Goal: Transaction & Acquisition: Purchase product/service

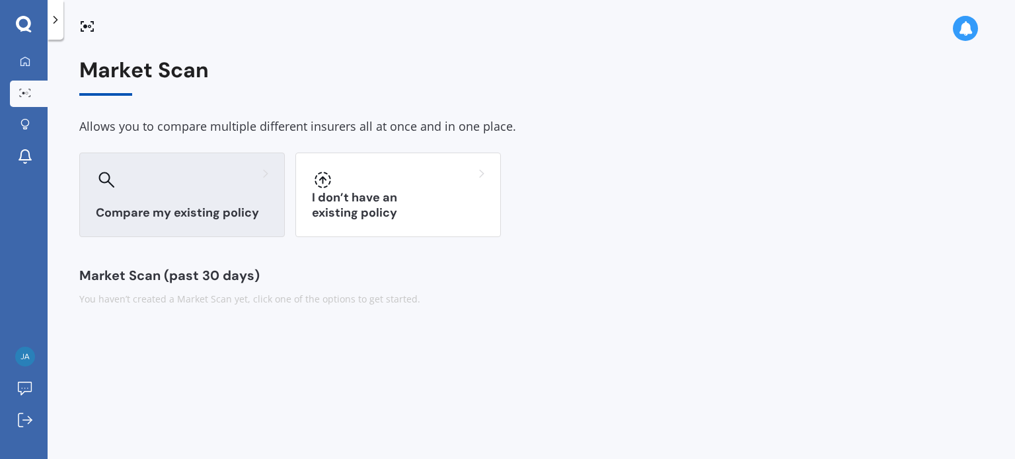
click at [217, 186] on div at bounding box center [182, 179] width 172 height 21
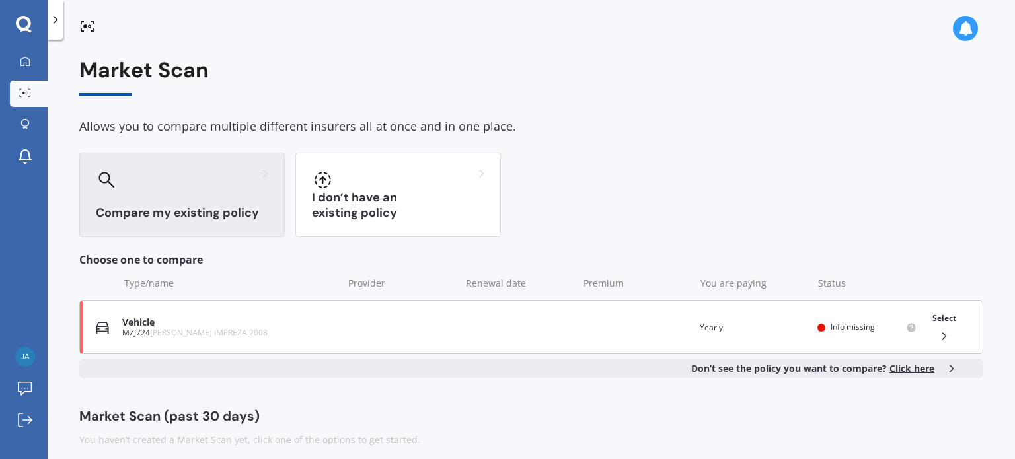
scroll to position [11, 0]
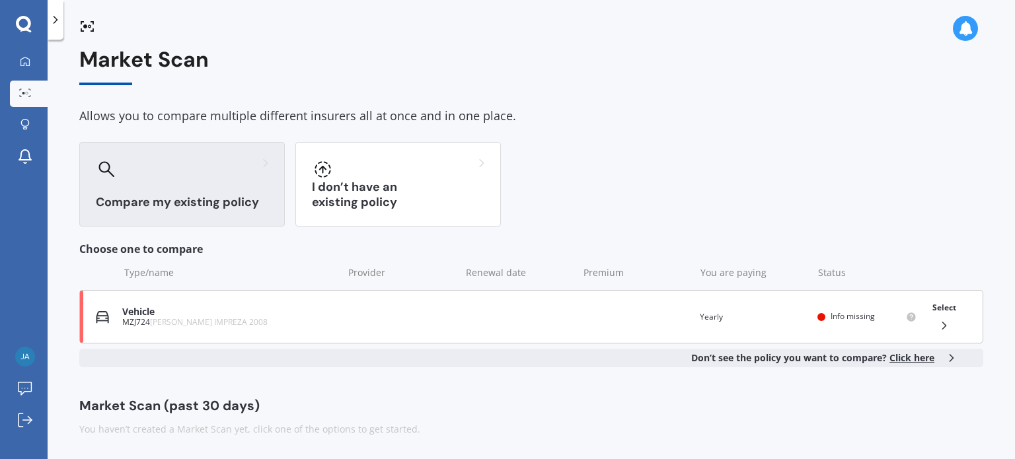
click at [304, 314] on div "Vehicle" at bounding box center [229, 312] width 214 height 11
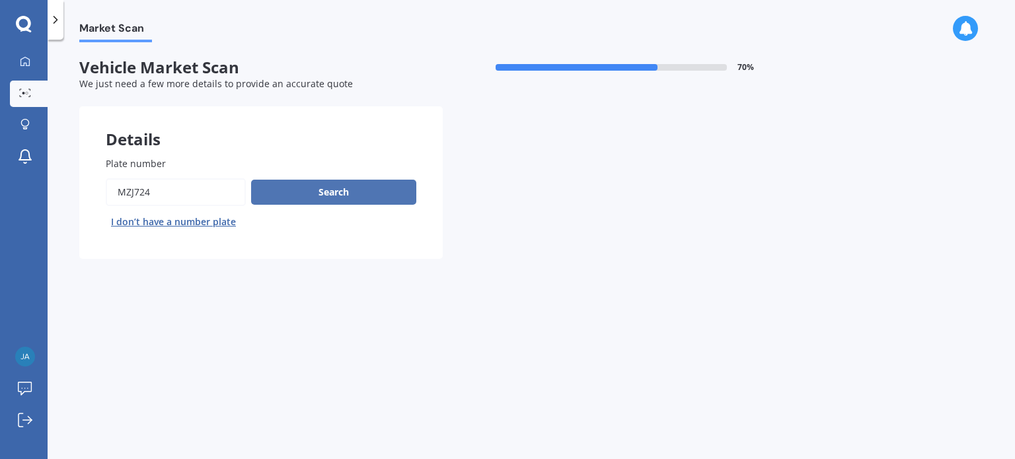
click at [330, 188] on button "Search" at bounding box center [333, 192] width 165 height 25
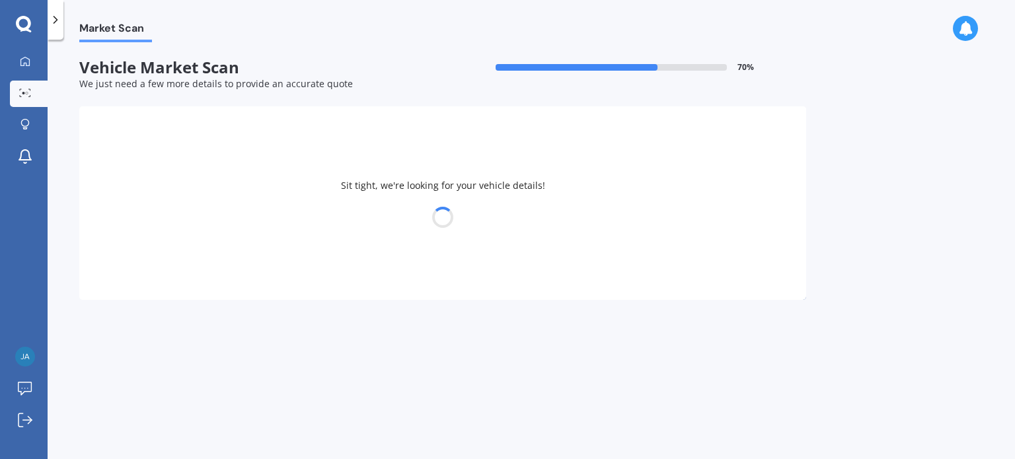
select select "SUBARU"
select select "IMPREZA"
select select "25"
select select "06"
select select "2004"
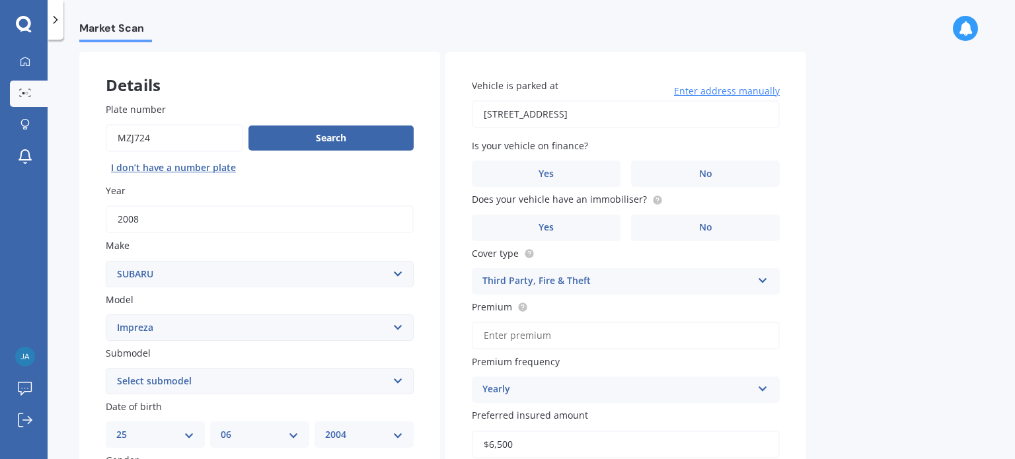
scroll to position [55, 0]
click at [671, 169] on label "No" at bounding box center [705, 173] width 149 height 26
click at [0, 0] on input "No" at bounding box center [0, 0] width 0 height 0
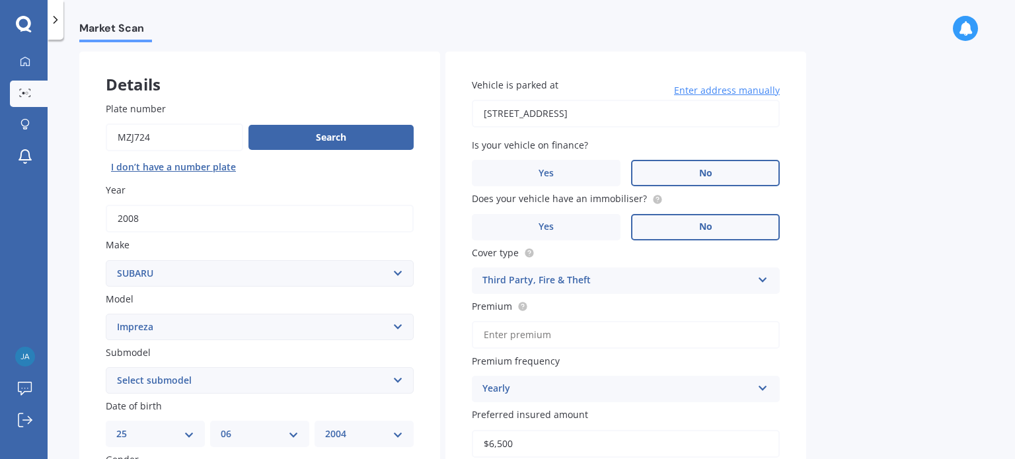
click at [693, 234] on label "No" at bounding box center [705, 227] width 149 height 26
click at [0, 0] on input "No" at bounding box center [0, 0] width 0 height 0
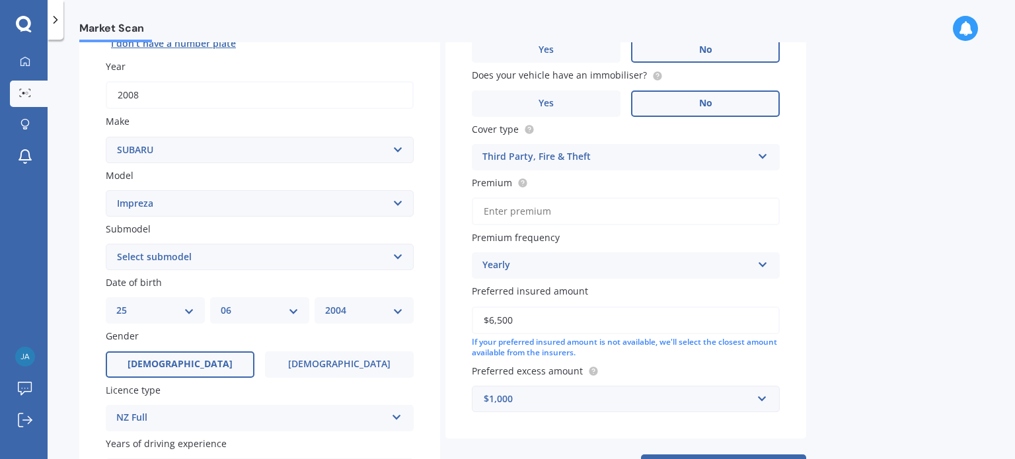
scroll to position [179, 0]
click at [601, 203] on input "Premium" at bounding box center [626, 211] width 308 height 28
click at [588, 221] on input "Premium" at bounding box center [626, 211] width 308 height 28
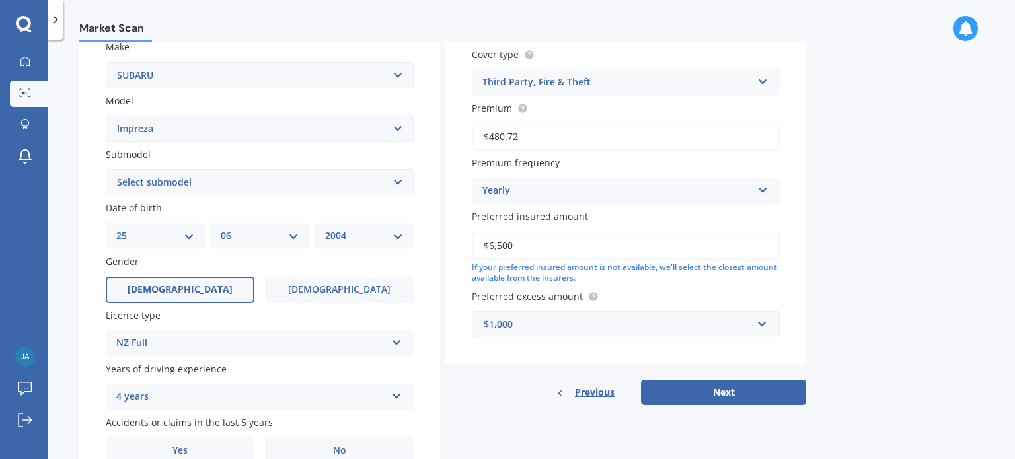
scroll to position [252, 0]
type input "$480.72"
click at [402, 184] on select "Select submodel (All other turbo) 2.0i 2.0i Luxury 2.0i S Edition 2.0R 2.0R Spo…" at bounding box center [260, 183] width 308 height 26
select select "NON-TURBO"
click at [106, 170] on select "Select submodel (All other turbo) 2.0i 2.0i Luxury 2.0i S Edition 2.0R 2.0R Spo…" at bounding box center [260, 183] width 308 height 26
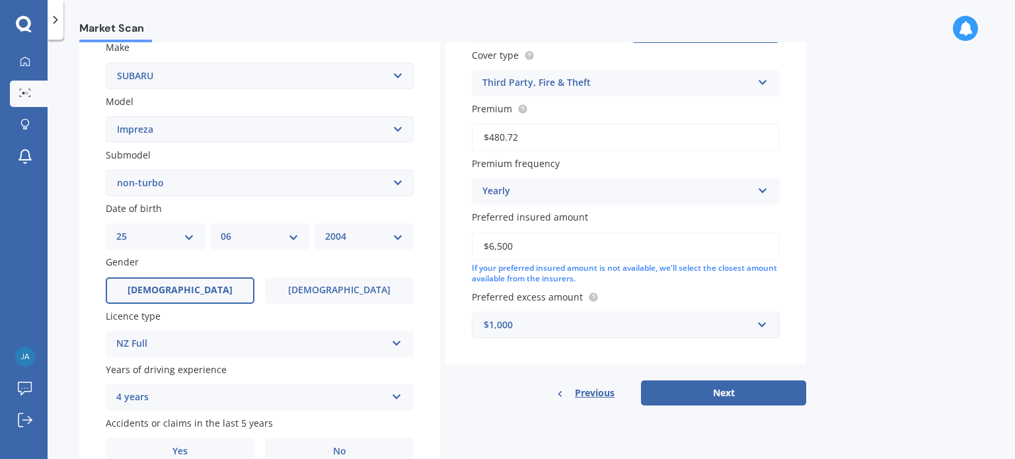
scroll to position [319, 0]
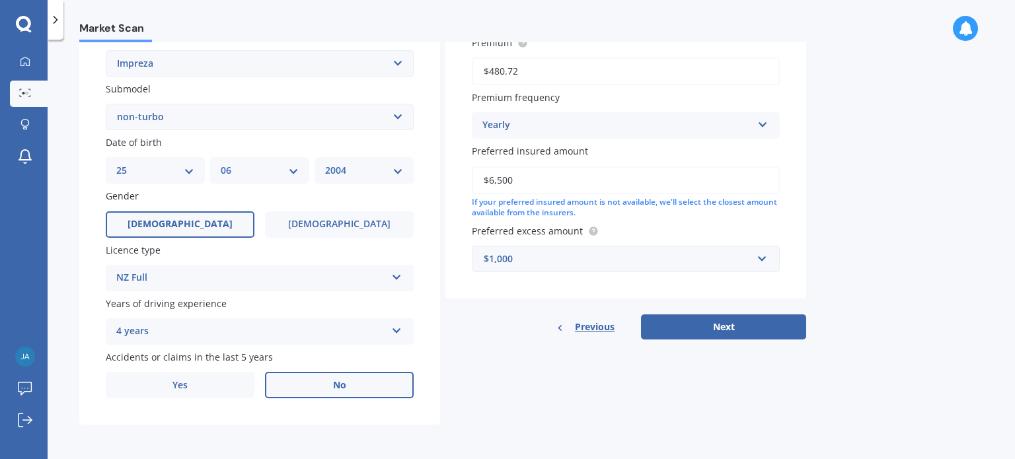
click at [300, 375] on label "No" at bounding box center [339, 385] width 149 height 26
click at [0, 0] on input "No" at bounding box center [0, 0] width 0 height 0
click at [720, 327] on button "Next" at bounding box center [723, 327] width 165 height 25
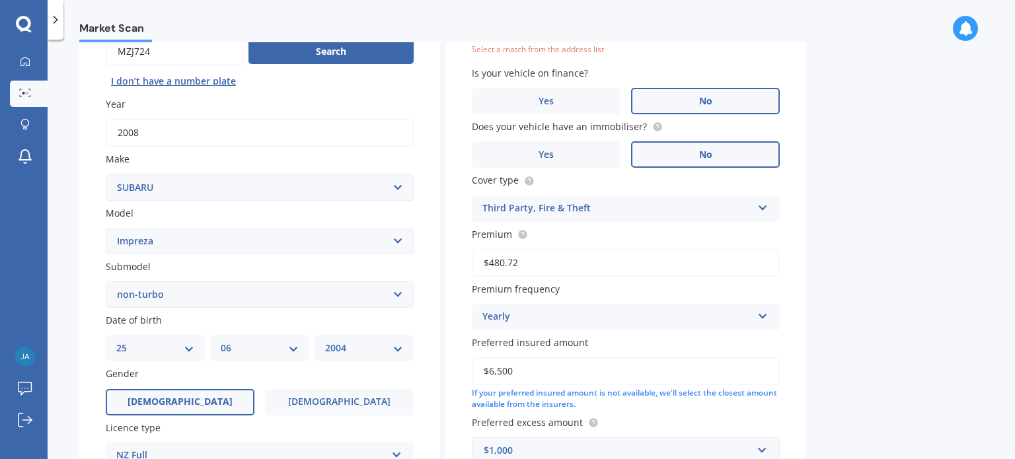
scroll to position [90, 0]
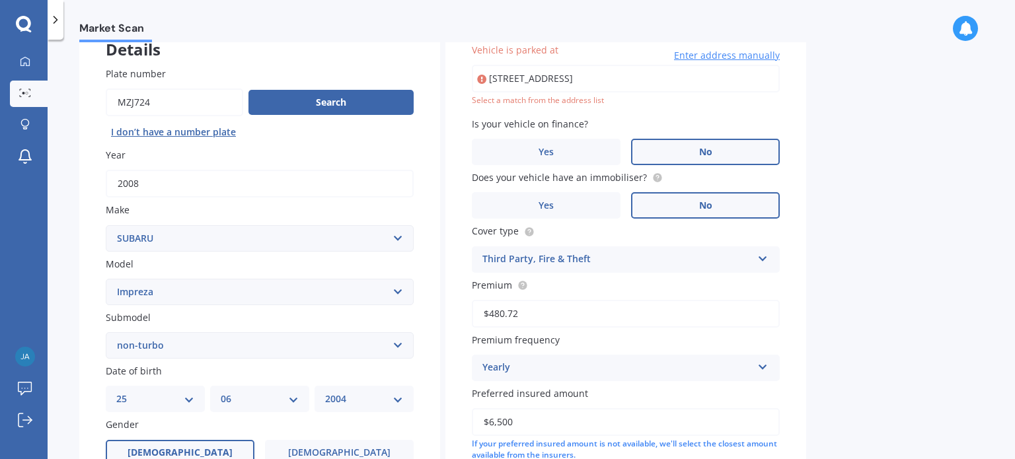
type input "[STREET_ADDRESS]"
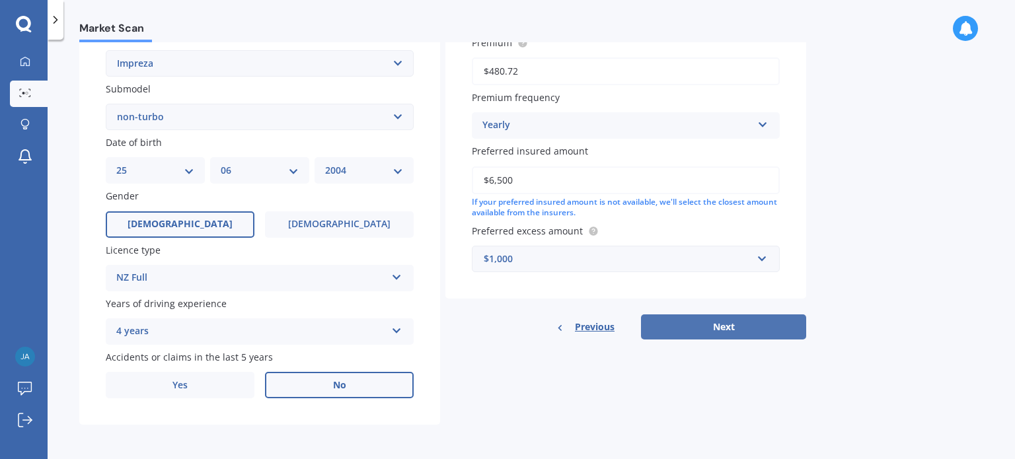
click at [710, 328] on button "Next" at bounding box center [723, 327] width 165 height 25
select select "25"
select select "06"
select select "2004"
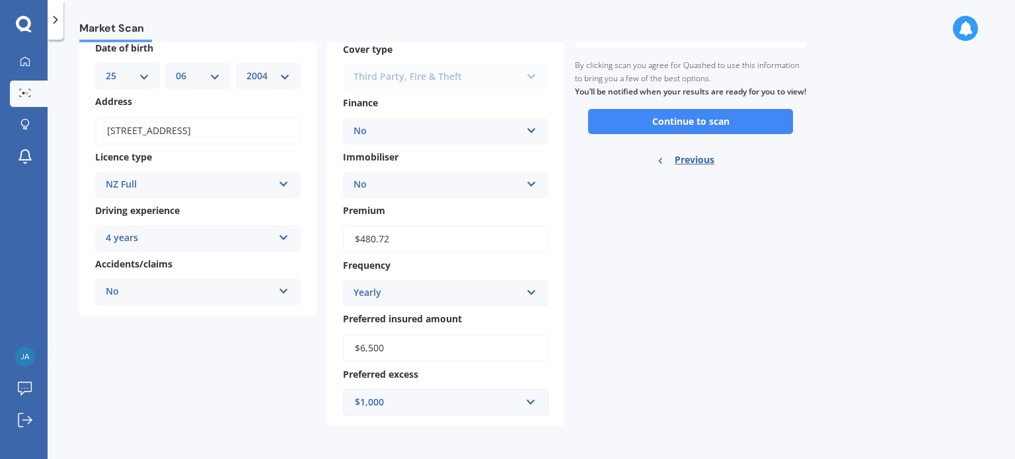
scroll to position [0, 0]
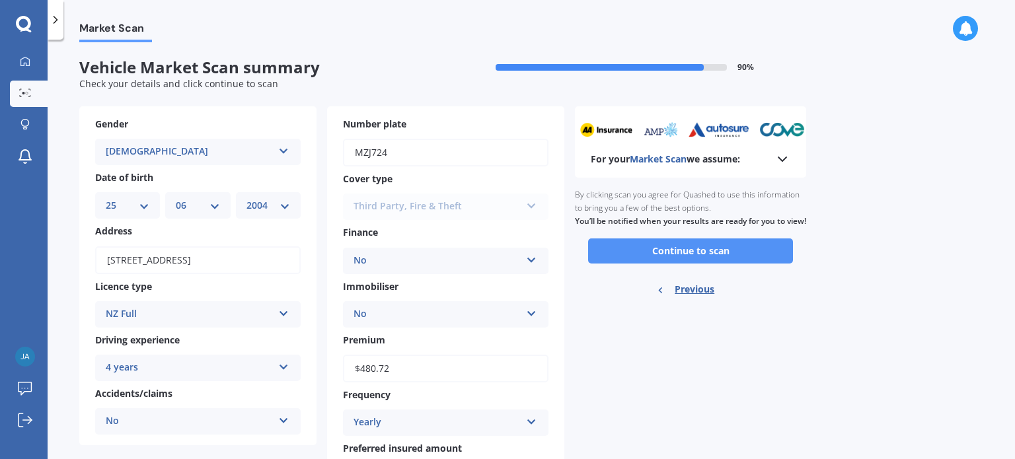
click at [634, 264] on button "Continue to scan" at bounding box center [690, 251] width 205 height 25
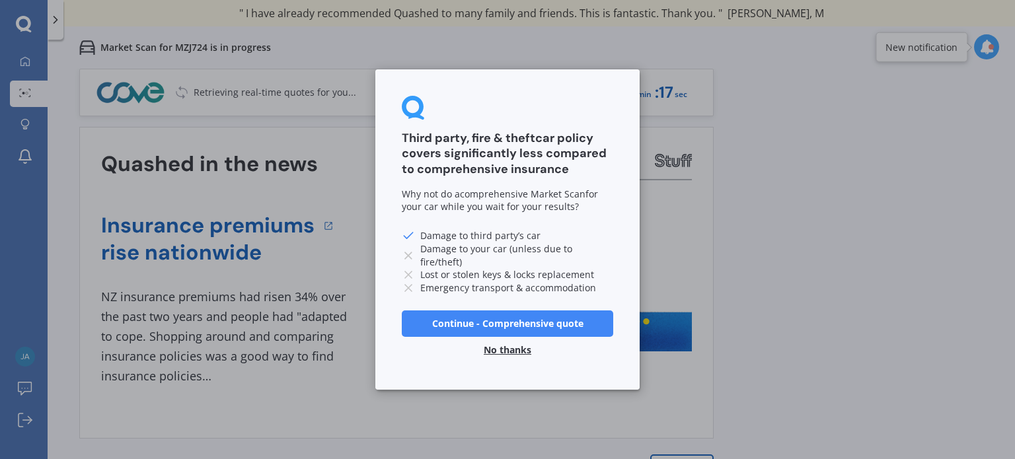
click at [539, 333] on button "Continue - Comprehensive quote" at bounding box center [507, 324] width 211 height 26
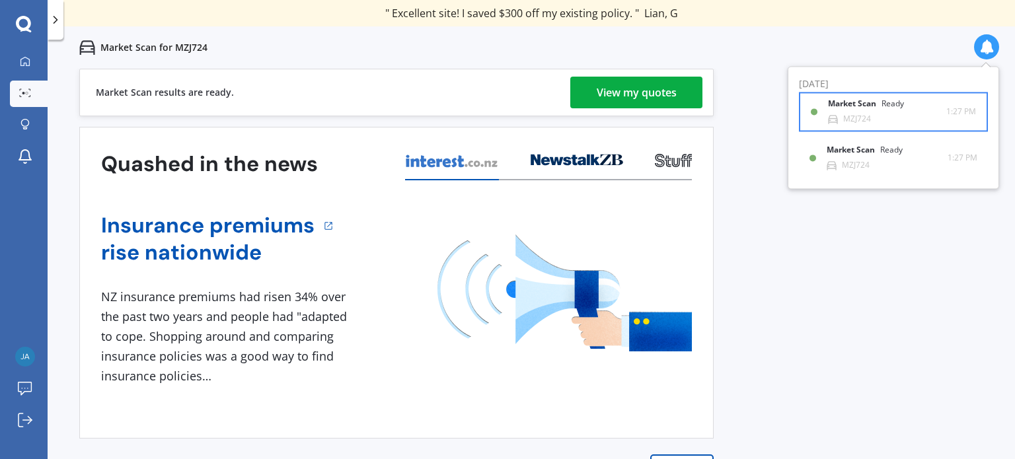
click at [898, 111] on div "Market Scan Ready" at bounding box center [874, 107] width 92 height 15
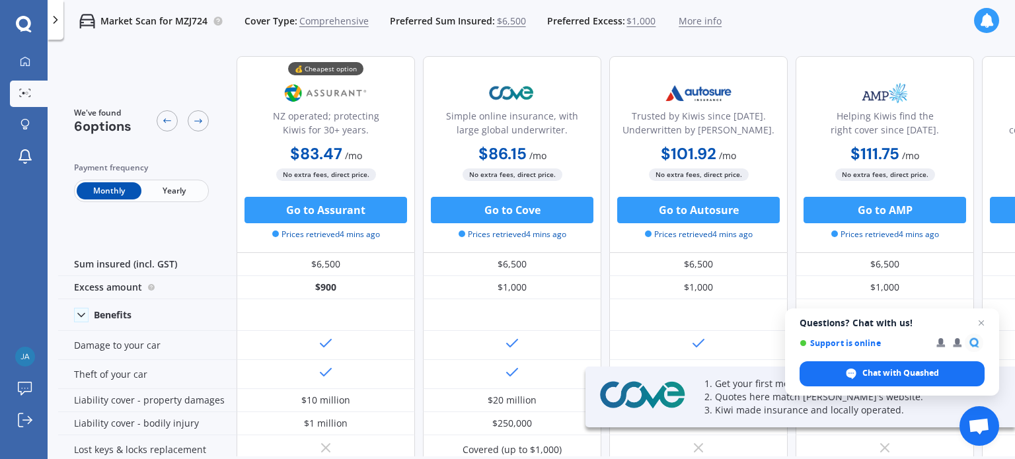
drag, startPoint x: 196, startPoint y: 118, endPoint x: 192, endPoint y: 136, distance: 18.3
click at [192, 136] on div "We've found 6 options Payment frequency Monthly Yearly" at bounding box center [141, 154] width 135 height 95
click at [164, 194] on span "Yearly" at bounding box center [173, 190] width 65 height 17
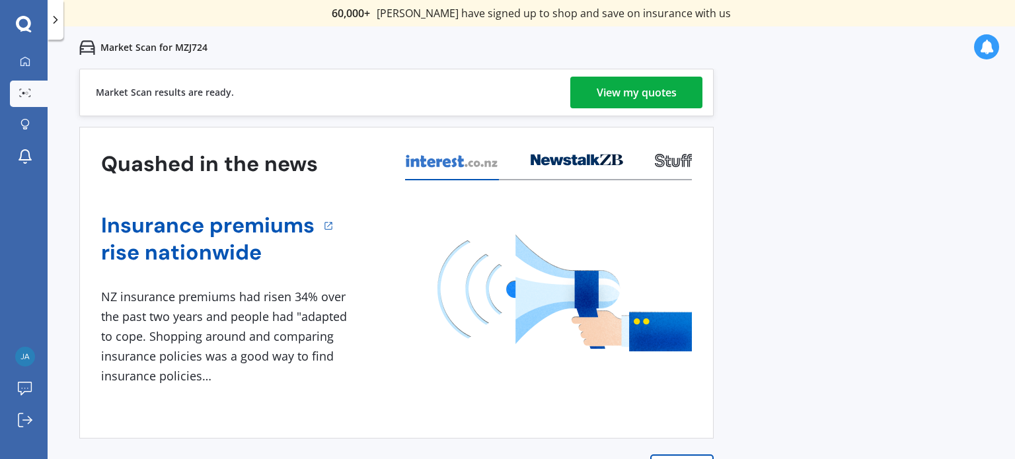
click at [588, 91] on link "View my quotes" at bounding box center [636, 93] width 132 height 32
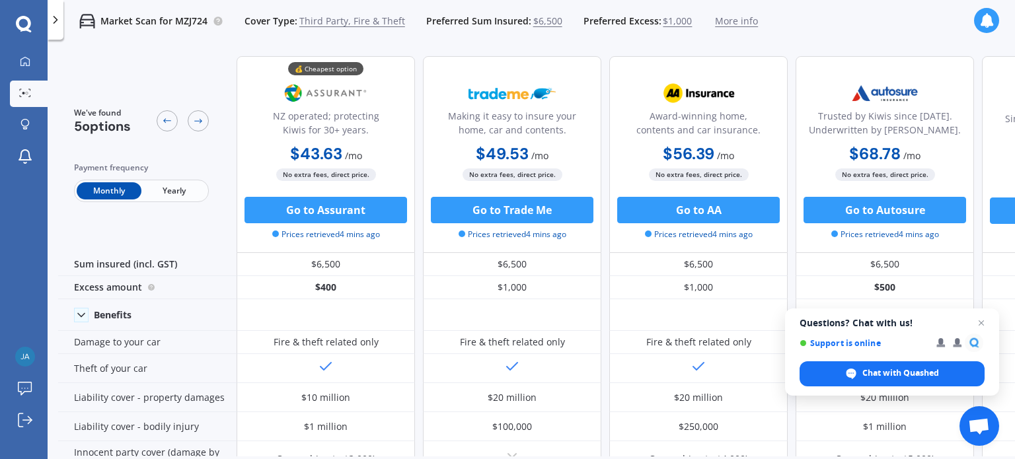
click at [169, 188] on span "Yearly" at bounding box center [173, 190] width 65 height 17
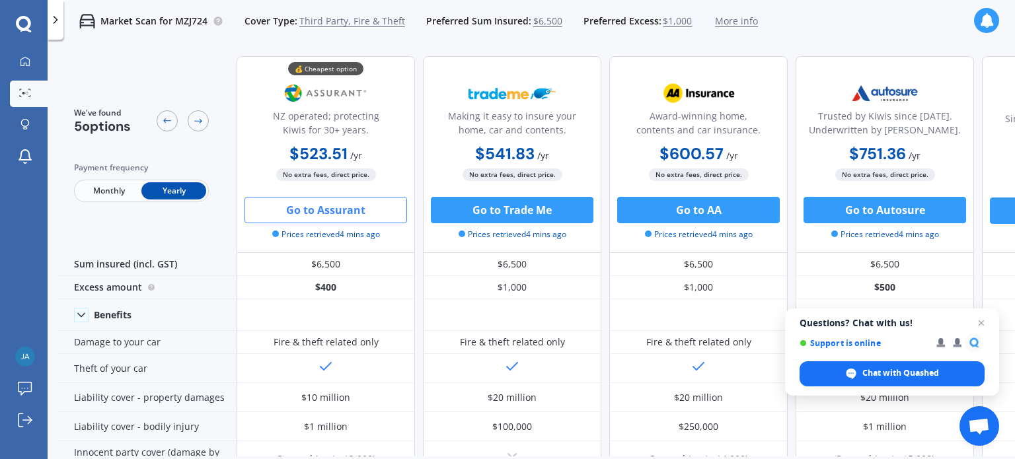
click at [306, 206] on button "Go to Assurant" at bounding box center [326, 210] width 163 height 26
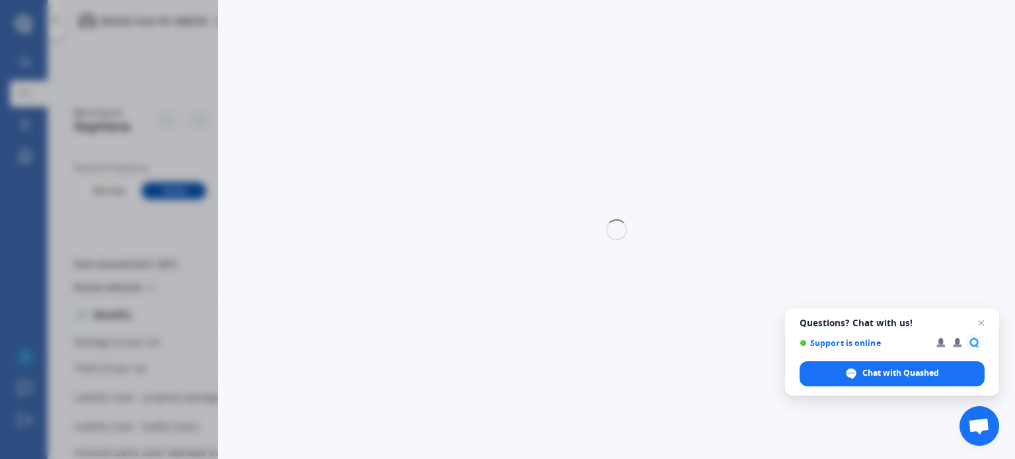
select select "3rd partyfiretheft"
select select "0"
select select "Canterbury"
select select "SUBARU"
select select "IMPREZA"
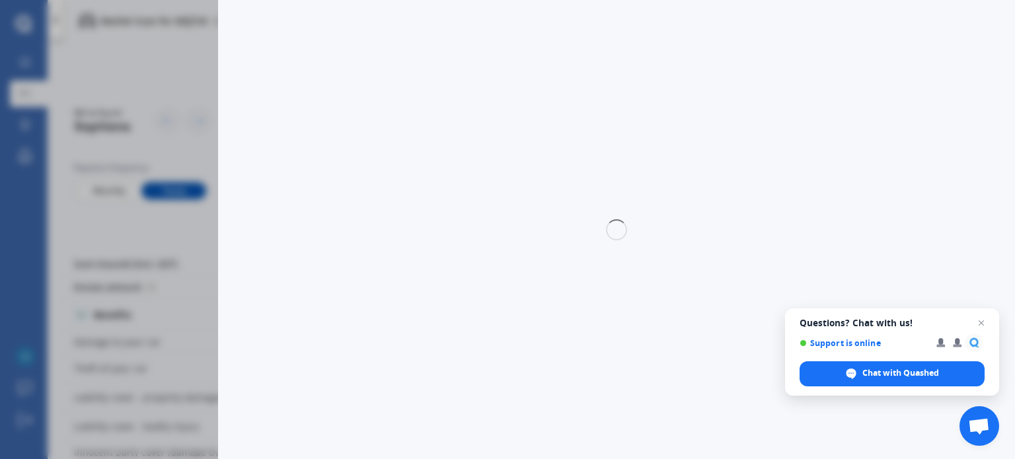
select select "NON-TURBO"
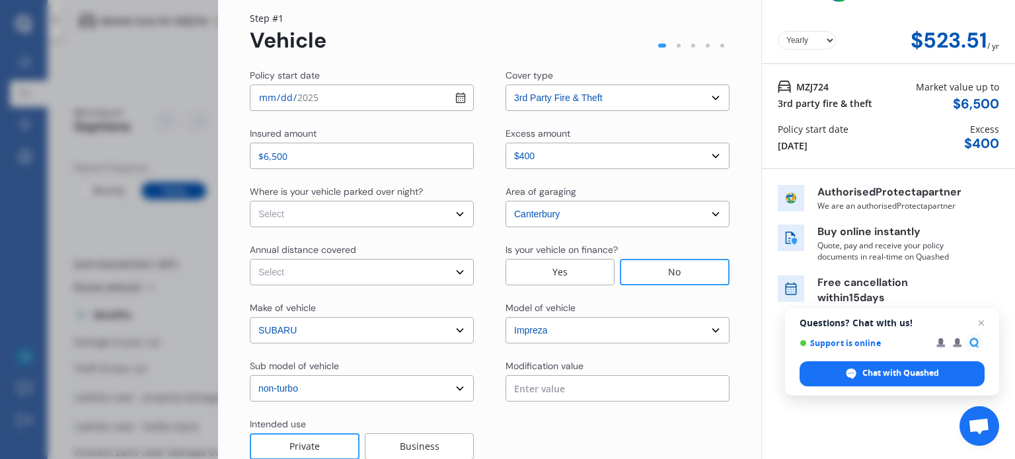
scroll to position [42, 0]
click at [363, 211] on select "Select In a garage On own property On street or road" at bounding box center [362, 213] width 224 height 26
select select "In a garage"
click at [250, 200] on select "Select In a garage On own property On street or road" at bounding box center [362, 213] width 224 height 26
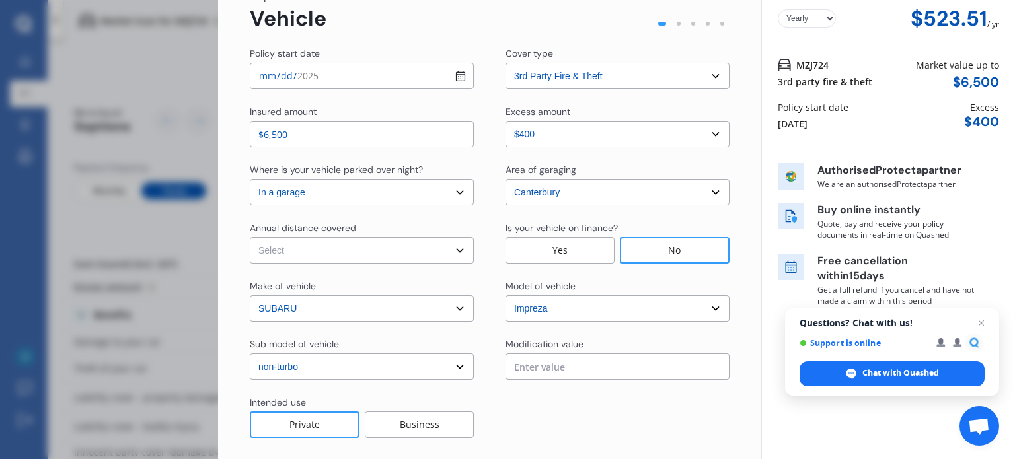
click at [330, 240] on select "Select Low (less than 15,000km per year) Average (15,000-30,000km per year) Hig…" at bounding box center [362, 250] width 224 height 26
select select "15000"
click at [250, 237] on select "Select Low (less than 15,000km per year) Average (15,000-30,000km per year) Hig…" at bounding box center [362, 250] width 224 height 26
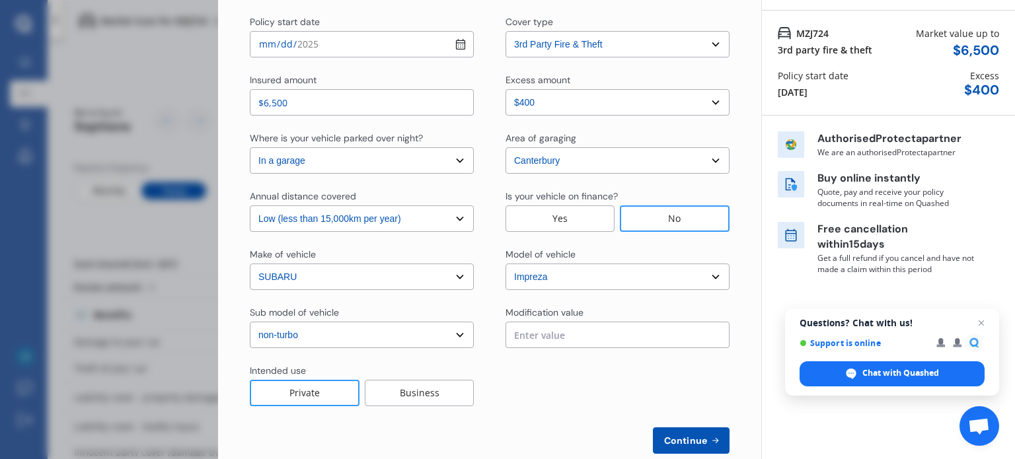
scroll to position [98, 0]
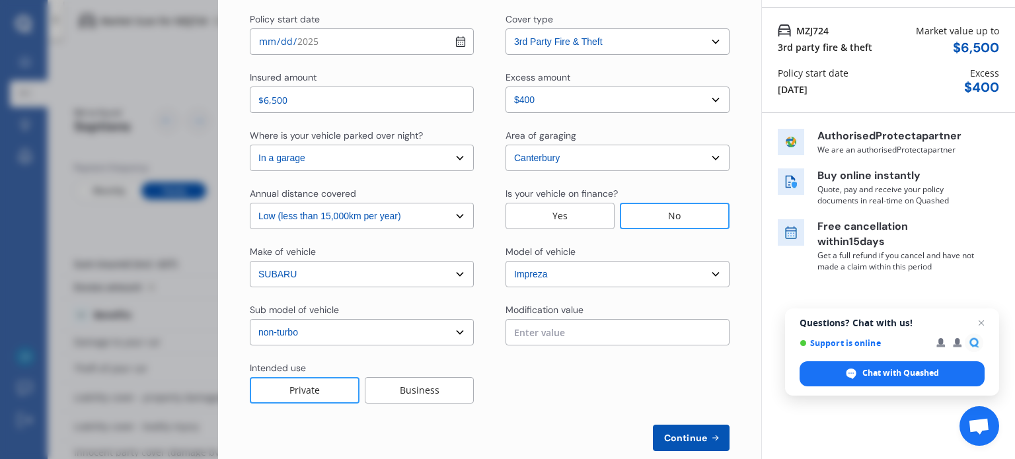
click at [340, 100] on input "$6,500" at bounding box center [362, 100] width 224 height 26
type input "$6"
type input "$5"
type input "$6,000"
click at [688, 439] on span "Continue" at bounding box center [686, 438] width 48 height 11
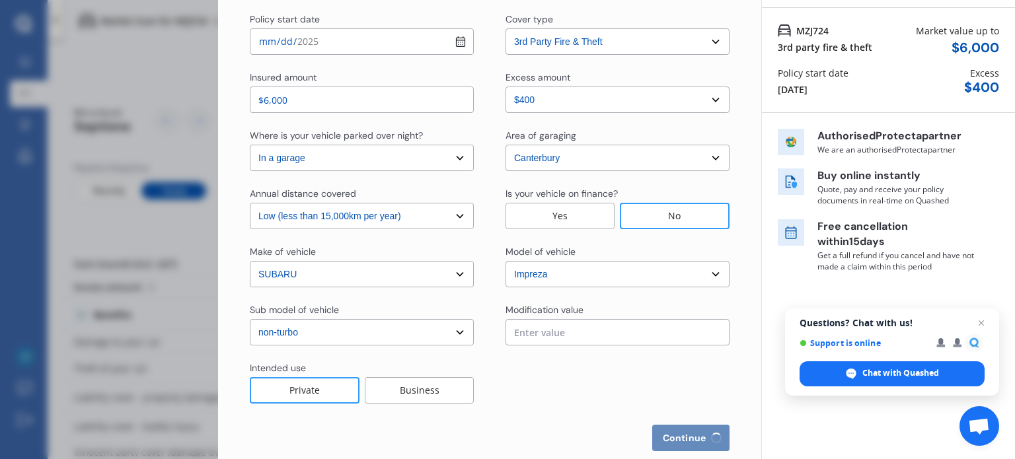
scroll to position [0, 0]
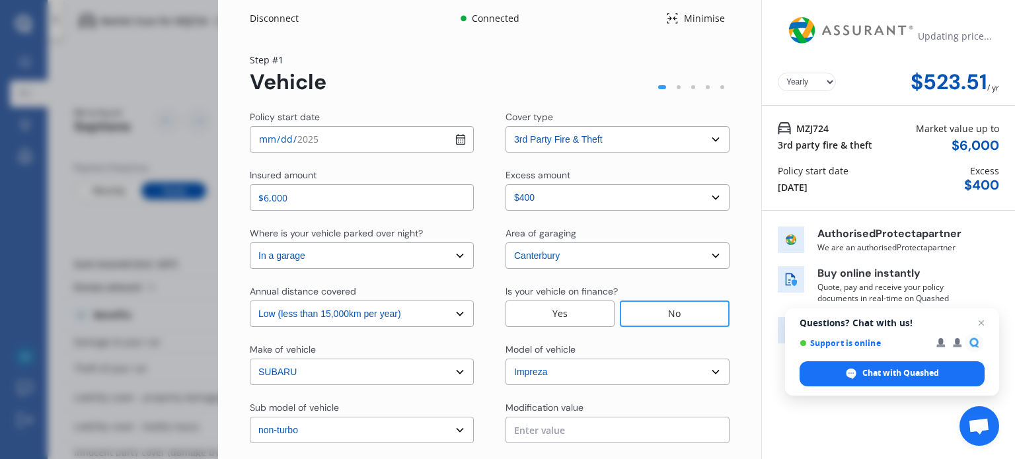
select select "Mr"
select select "25"
select select "06"
select select "2004"
select select "full"
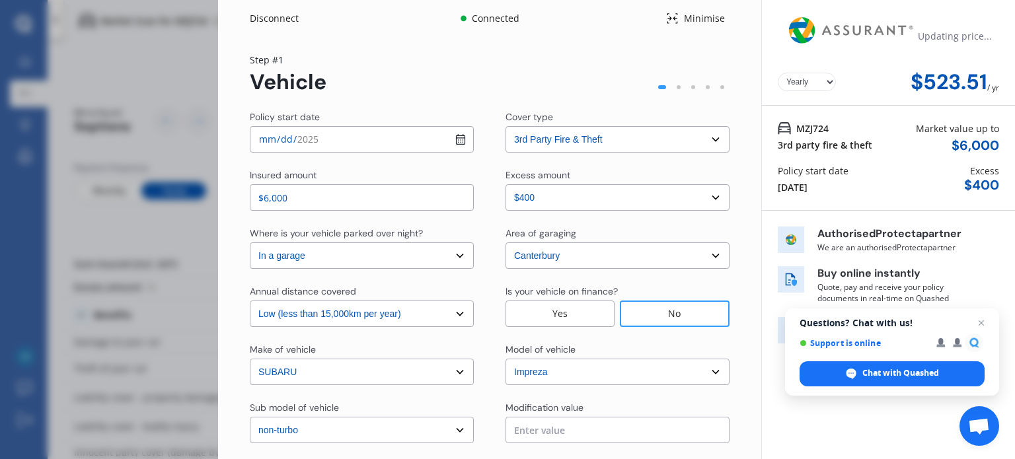
select select "2-4 years"
select select "[GEOGRAPHIC_DATA]"
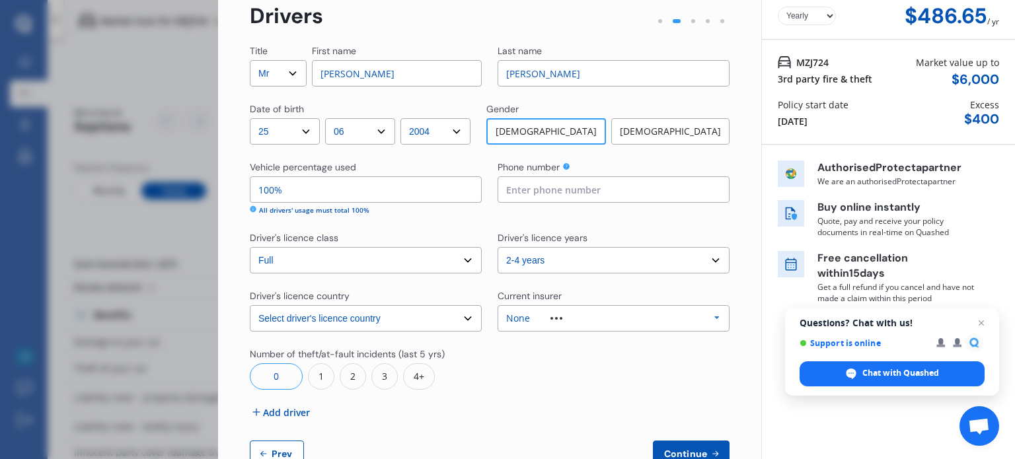
scroll to position [64, 0]
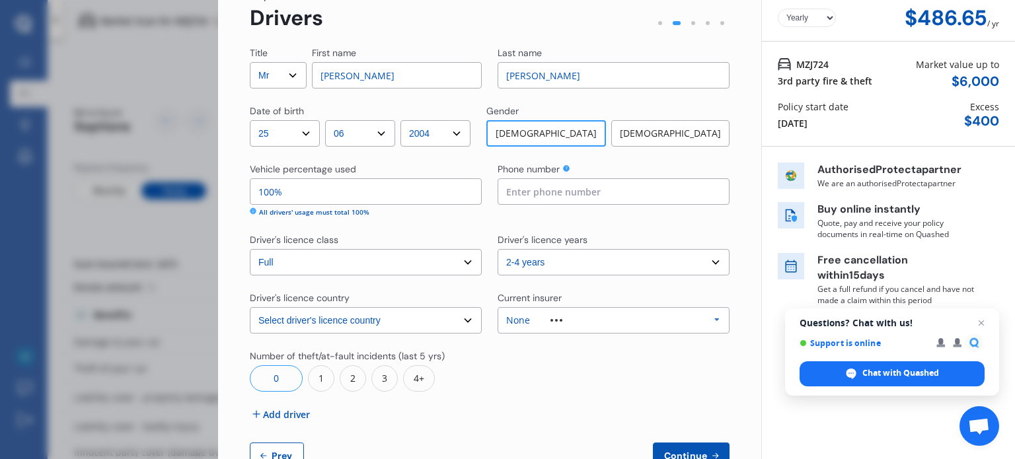
click at [541, 190] on input at bounding box center [614, 191] width 232 height 26
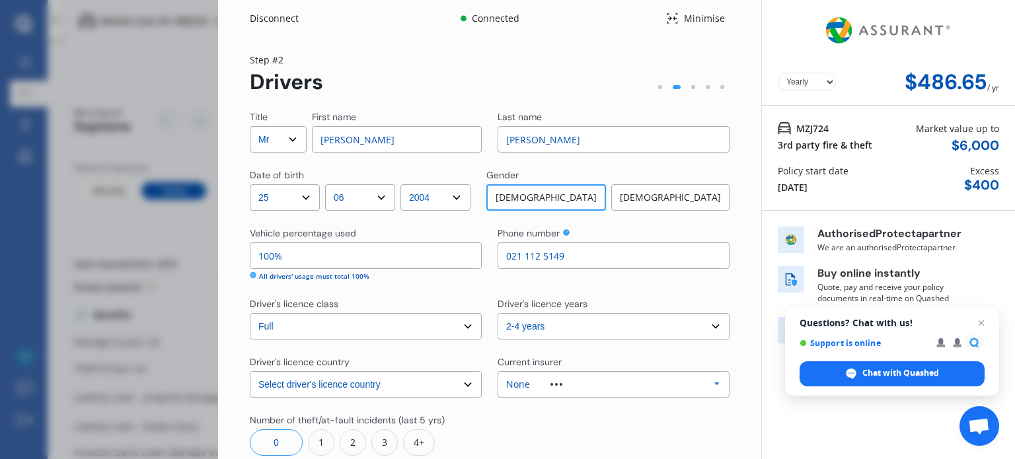
scroll to position [106, 0]
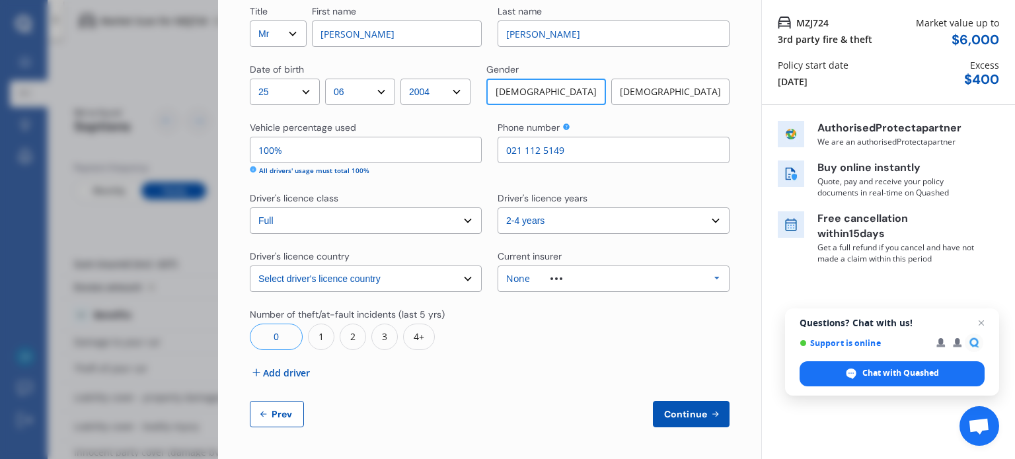
type input "021 112 5149"
click at [275, 368] on span "Add driver" at bounding box center [286, 373] width 47 height 14
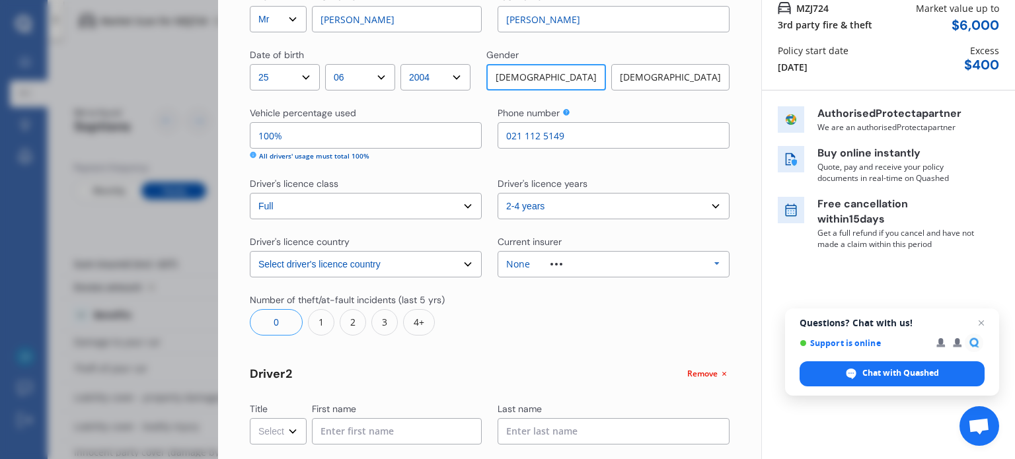
scroll to position [110, 0]
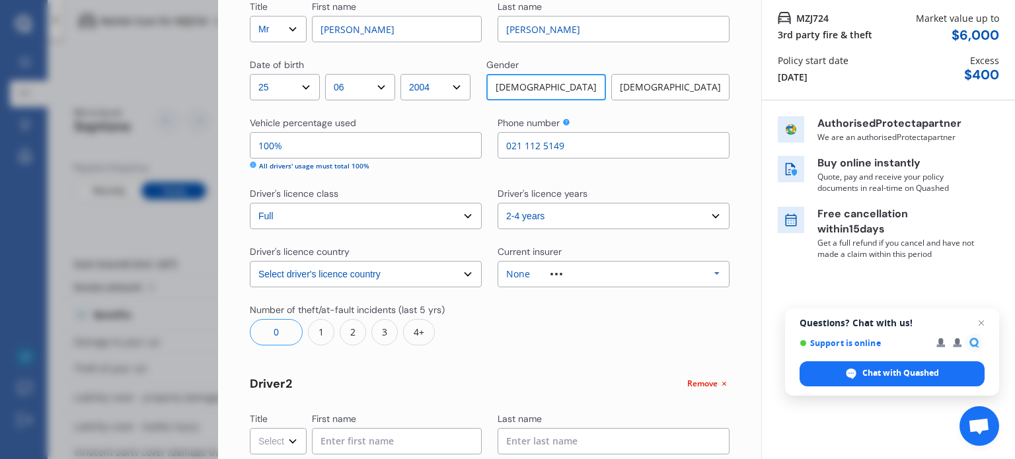
click at [270, 142] on input "100%" at bounding box center [366, 145] width 232 height 26
type input "10%"
type input "90%"
type input "0%"
type input "100%"
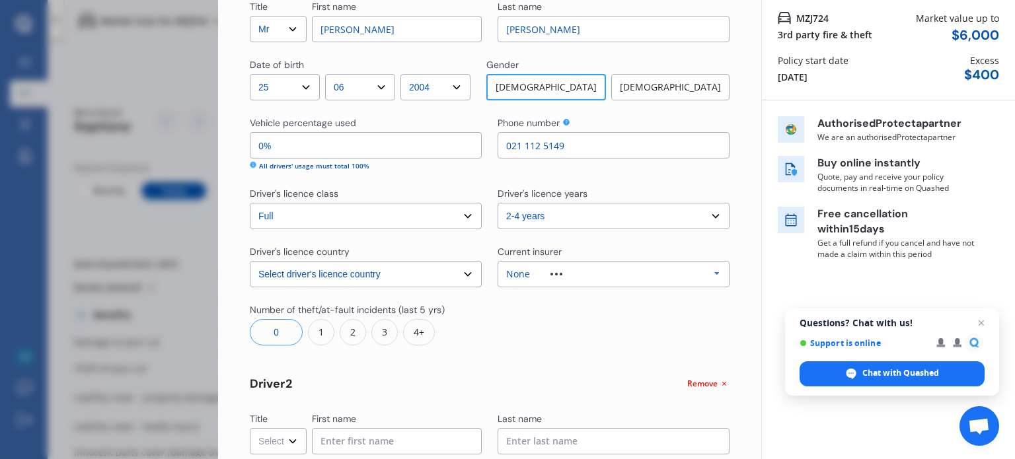
type input "90%"
type input "10%"
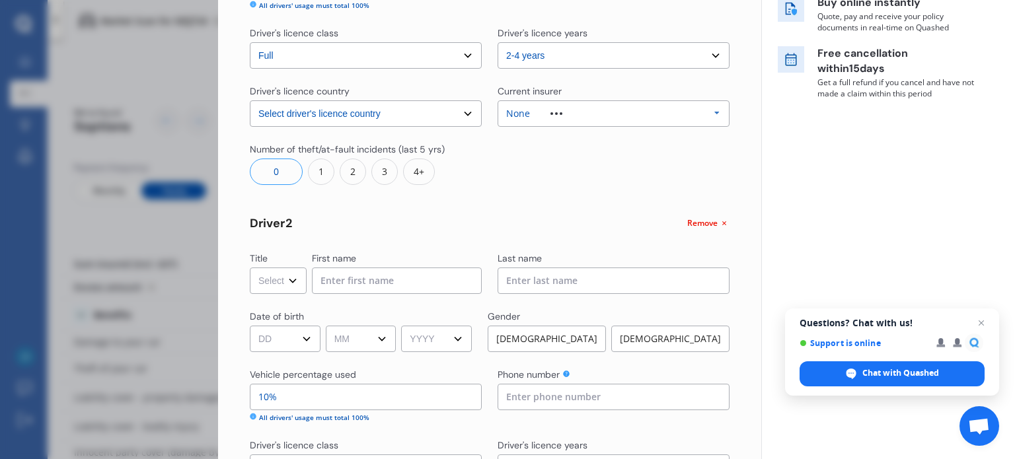
scroll to position [272, 0]
type input "90%"
click at [274, 282] on select "Select Mr Mrs Miss Ms Dr" at bounding box center [278, 280] width 57 height 26
select select "Mrs"
click at [250, 267] on select "Select Mr Mrs Miss Ms Dr" at bounding box center [278, 280] width 57 height 26
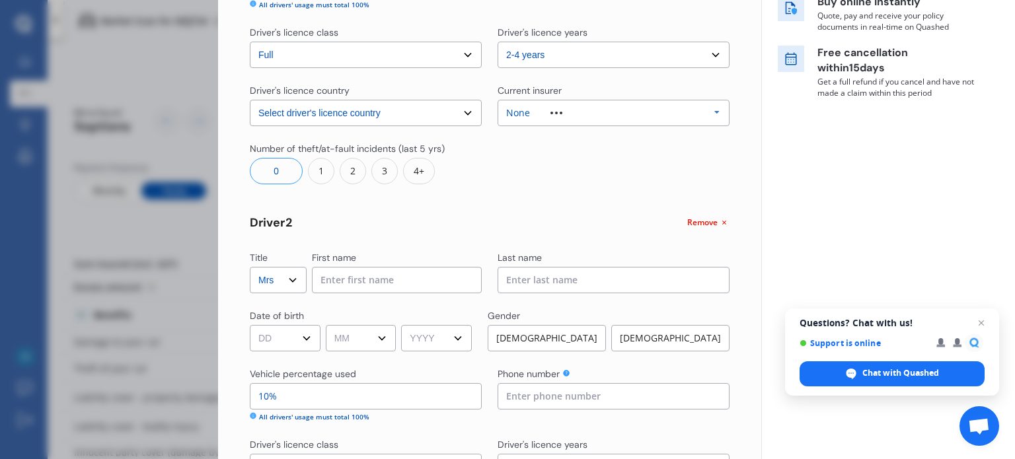
click at [354, 289] on input at bounding box center [397, 280] width 170 height 26
type input "[PERSON_NAME]"
click at [288, 346] on select "DD 01 02 03 04 05 06 07 08 09 10 11 12 13 14 15 16 17 18 19 20 21 22 23 24 25 2…" at bounding box center [285, 338] width 71 height 26
select select "18"
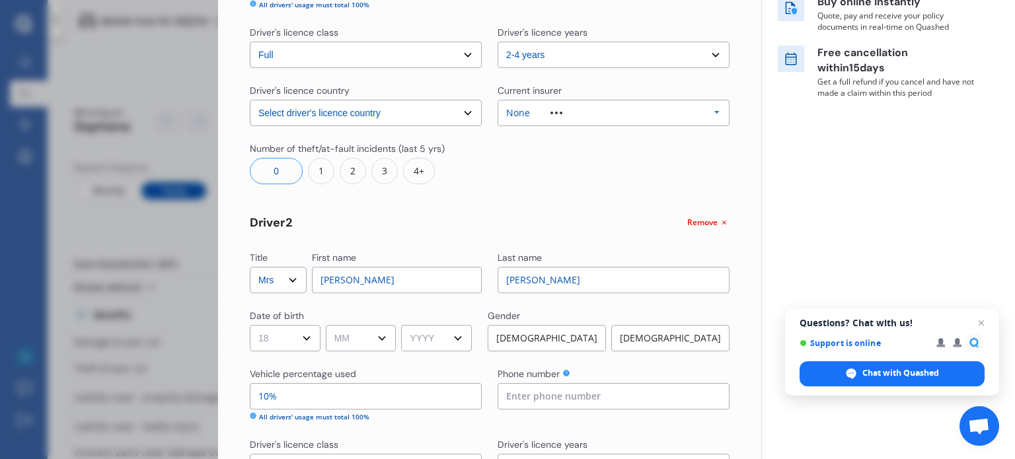
click at [250, 325] on select "DD 01 02 03 04 05 06 07 08 09 10 11 12 13 14 15 16 17 18 19 20 21 22 23 24 25 2…" at bounding box center [285, 338] width 71 height 26
click at [358, 335] on select "MM 01 02 03 04 05 06 07 08 09 10 11 12" at bounding box center [361, 338] width 71 height 26
select select "02"
click at [328, 325] on select "MM 01 02 03 04 05 06 07 08 09 10 11 12" at bounding box center [361, 338] width 71 height 26
click at [426, 332] on select "YYYY 2009 2008 2007 2006 2005 2004 2003 2002 2001 2000 1999 1998 1997 1996 1995…" at bounding box center [436, 338] width 71 height 26
